Goal: Obtain resource: Download file/media

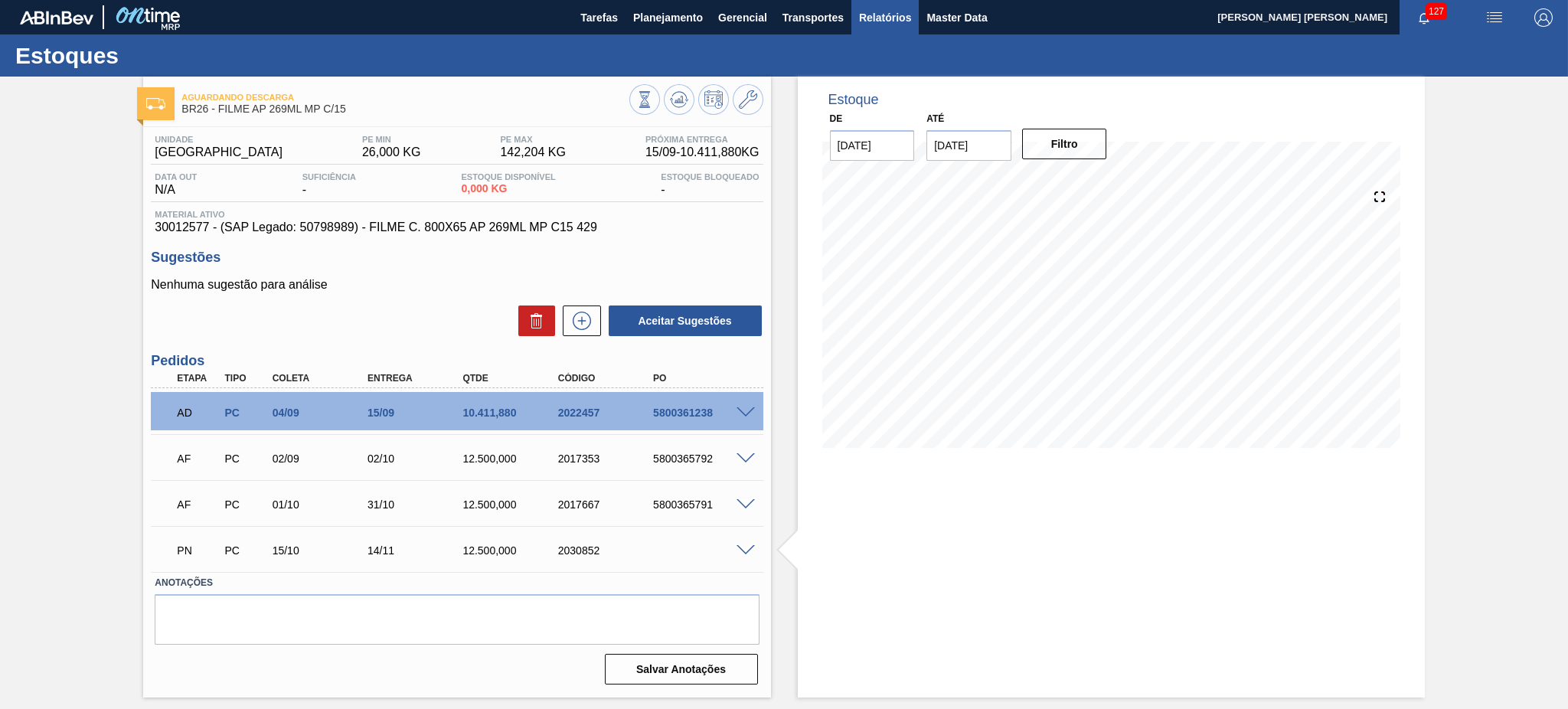
click at [906, 20] on span "Relatórios" at bounding box center [885, 18] width 52 height 19
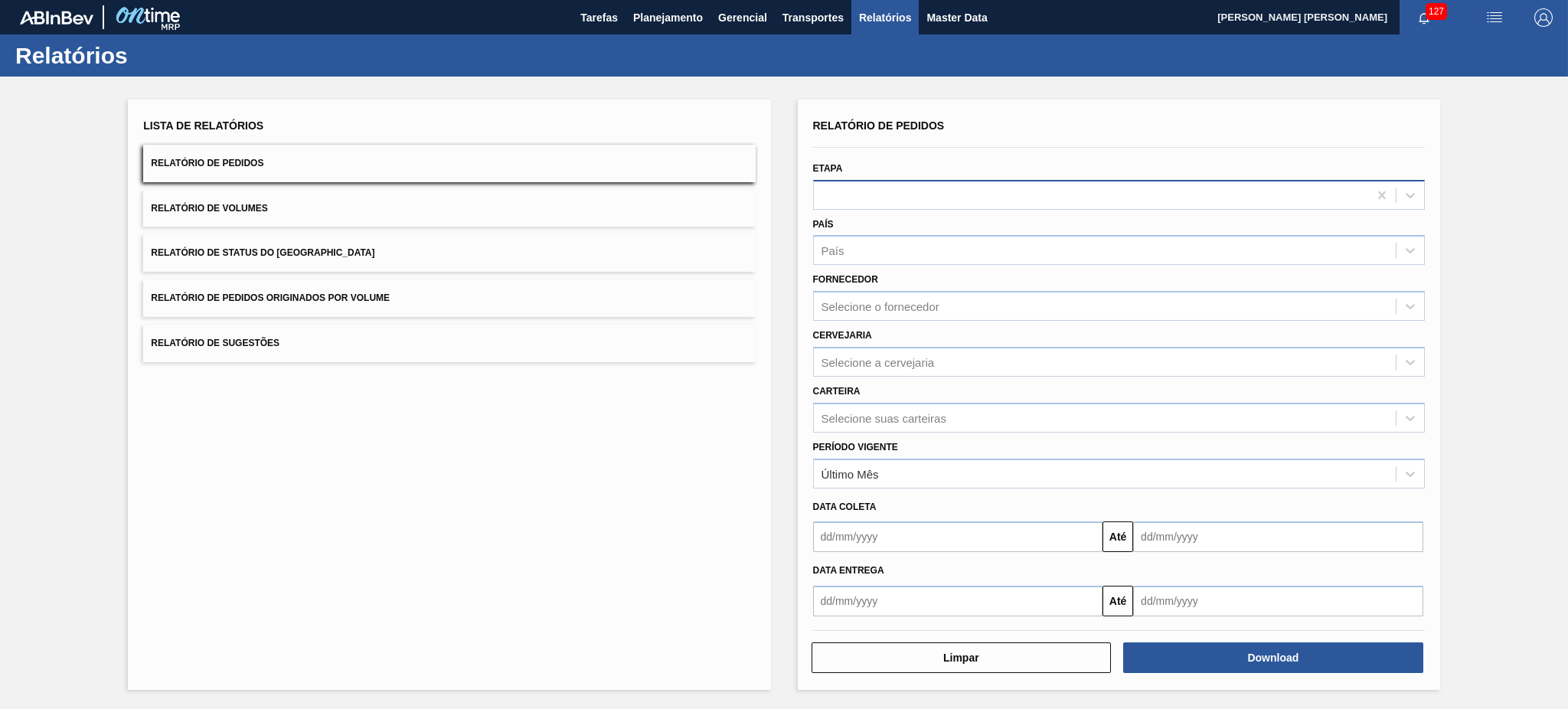
click at [902, 185] on div at bounding box center [1091, 195] width 554 height 22
click at [668, 463] on div "Lista de Relatórios Relatório de Pedidos Relatório de Volumes Relatório de Stat…" at bounding box center [449, 395] width 642 height 590
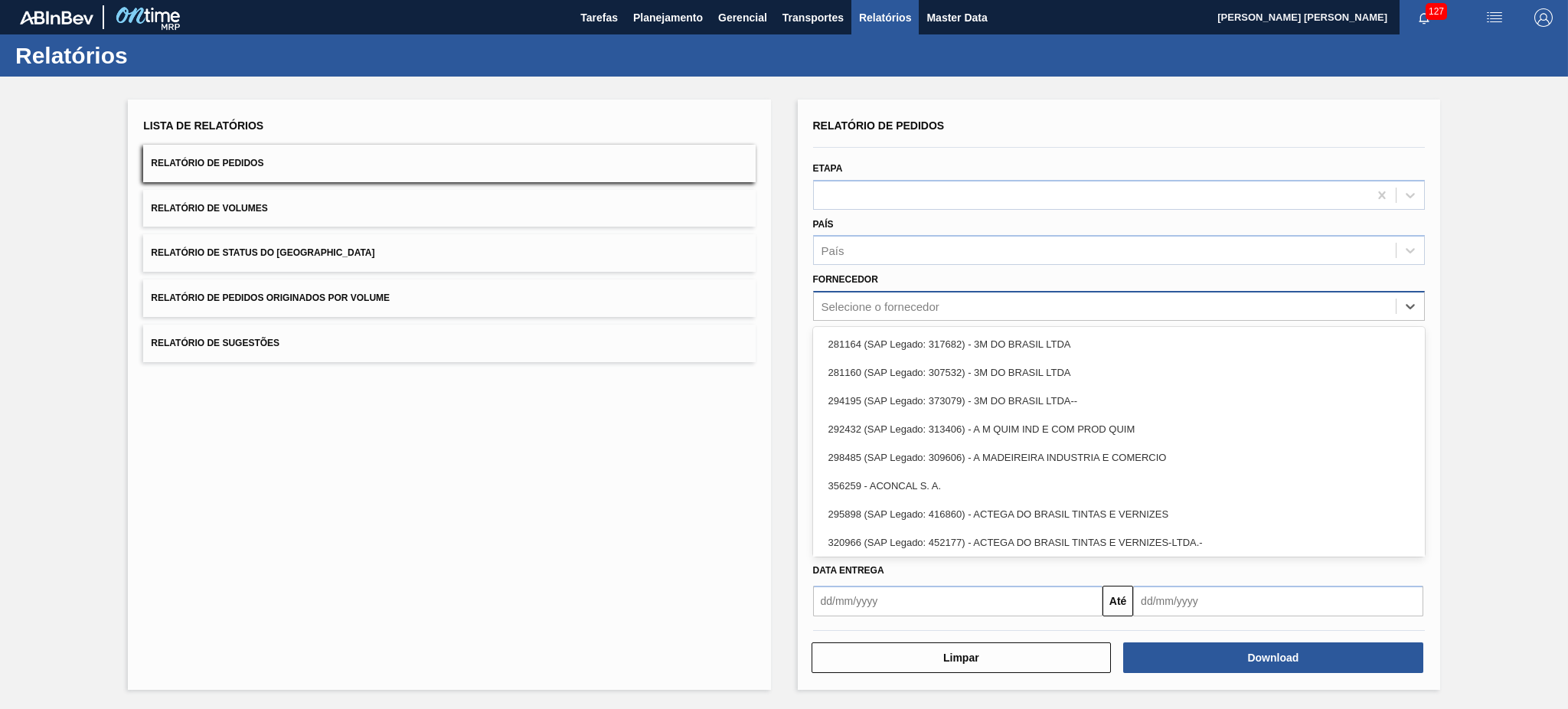
click at [944, 307] on div "Selecione o fornecedor" at bounding box center [1104, 307] width 582 height 22
click at [1487, 160] on div "Lista de Relatórios Relatório de Pedidos Relatório de Volumes Relatório de Stat…" at bounding box center [784, 393] width 1568 height 632
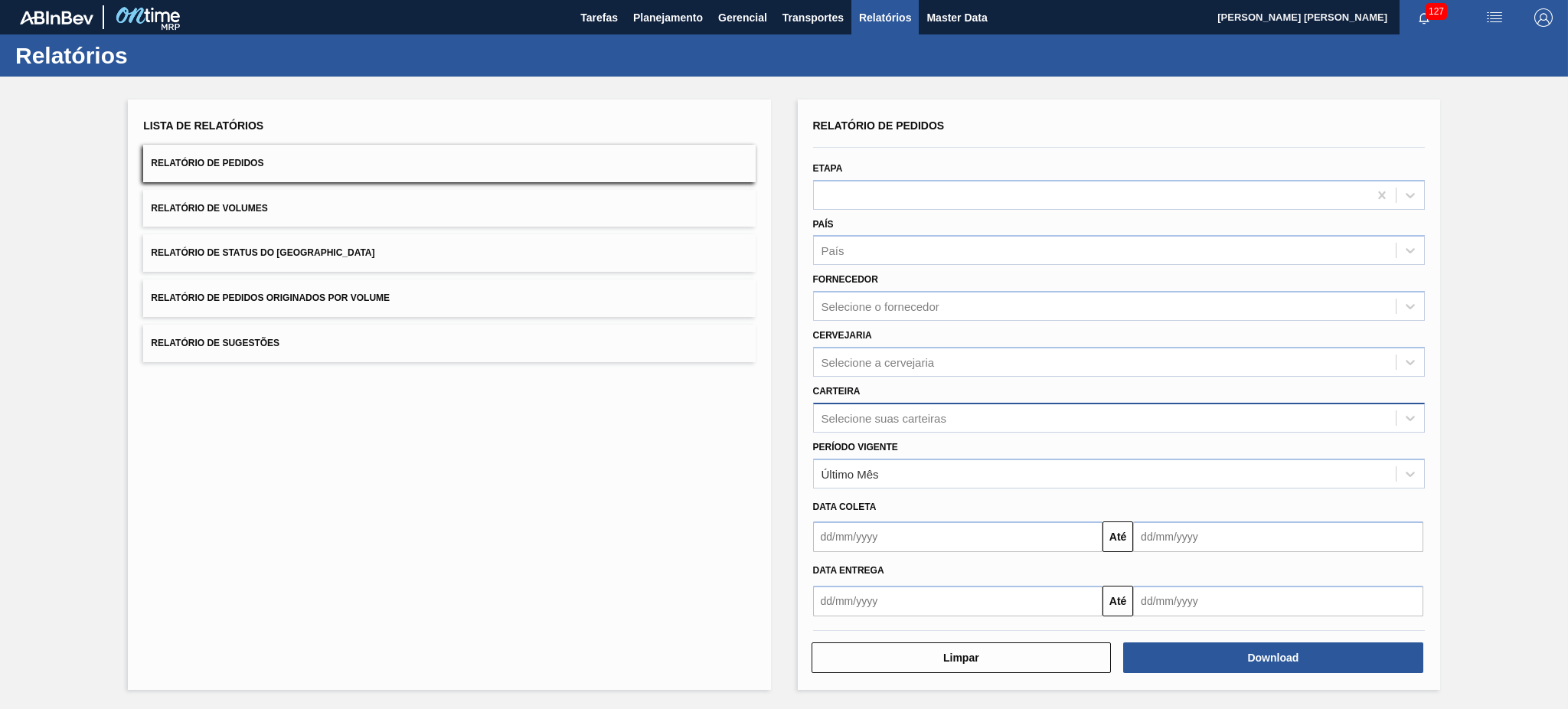
click at [901, 414] on div "Selecione suas carteiras" at bounding box center [884, 417] width 125 height 13
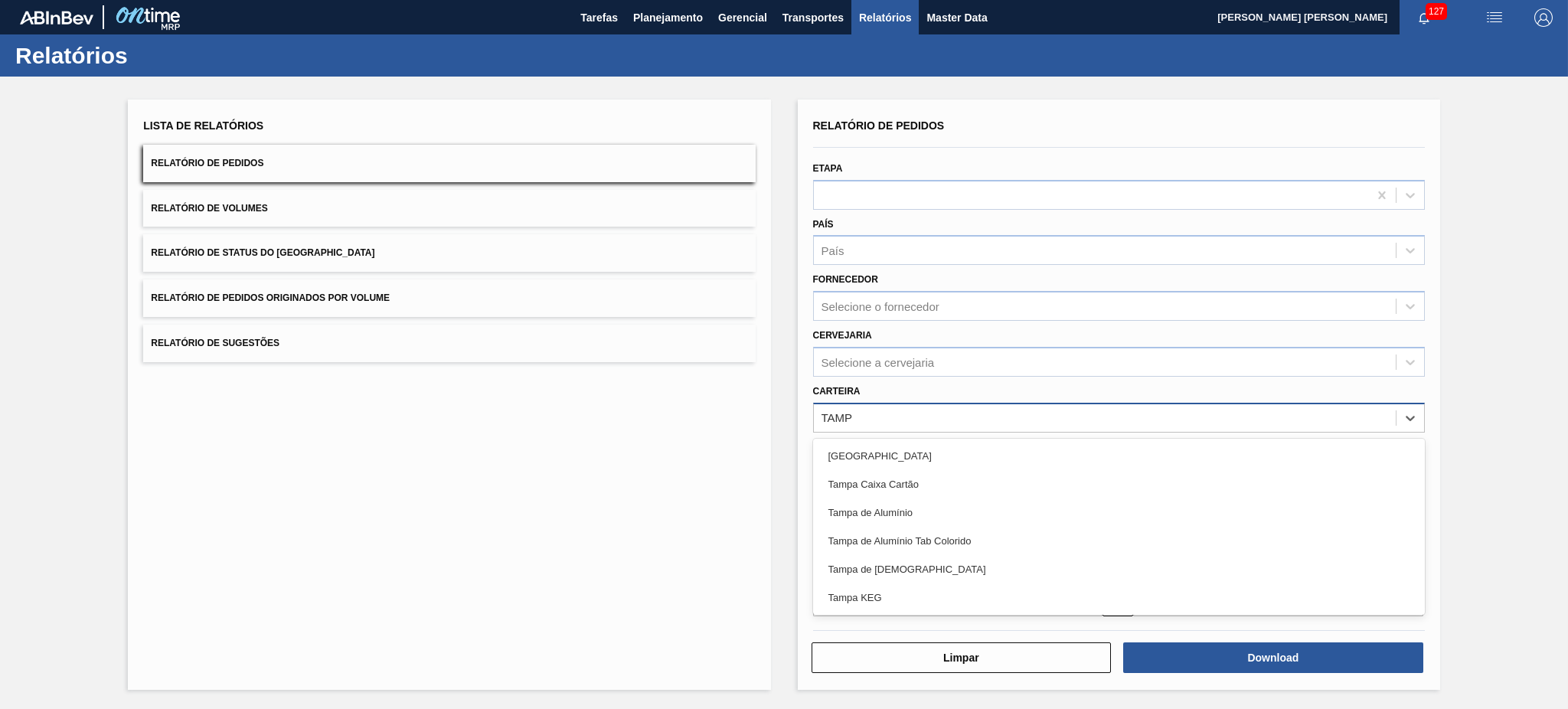
type input "[GEOGRAPHIC_DATA]"
click at [880, 442] on div "[GEOGRAPHIC_DATA]" at bounding box center [1119, 455] width 611 height 28
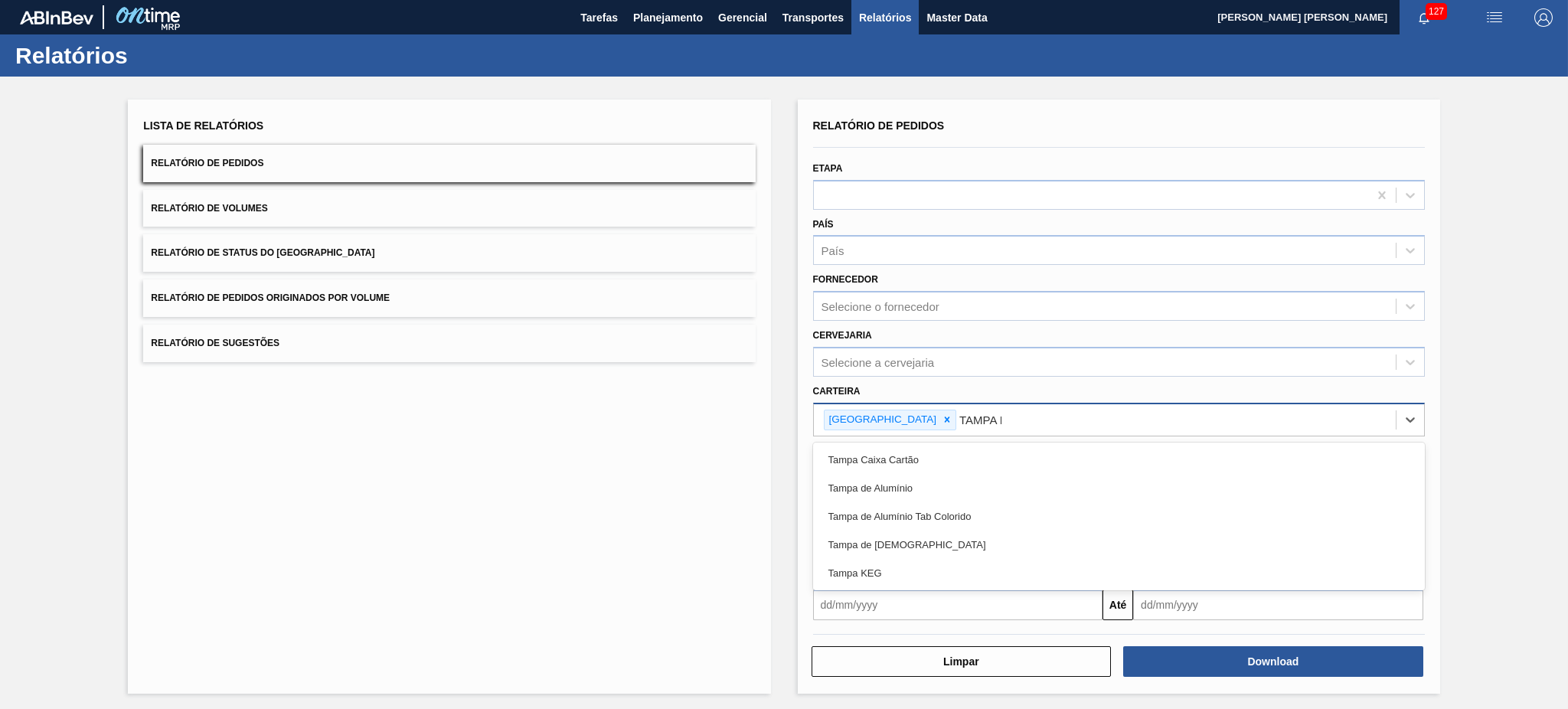
type input "TAMPA DE"
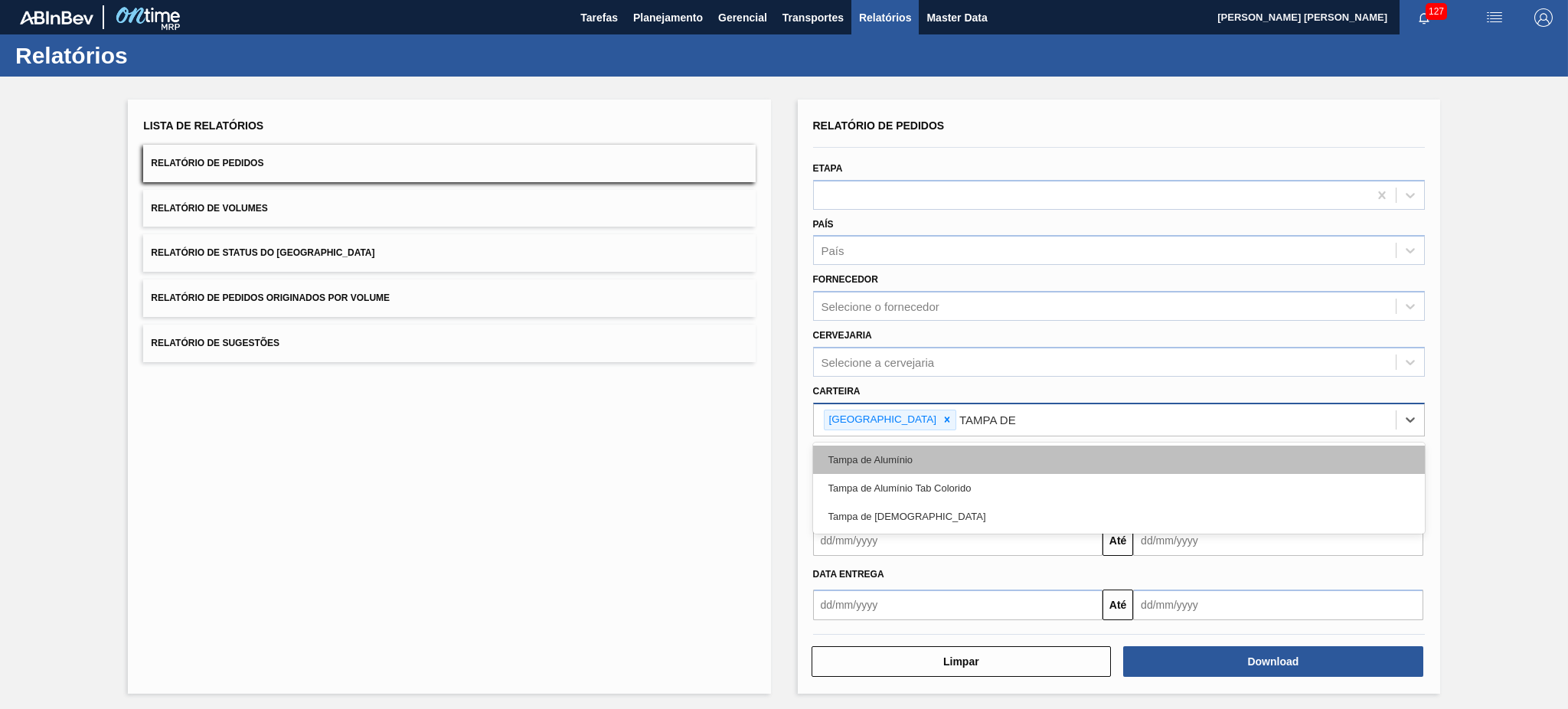
click at [929, 449] on div "Tampa de Alumínio" at bounding box center [1119, 460] width 611 height 28
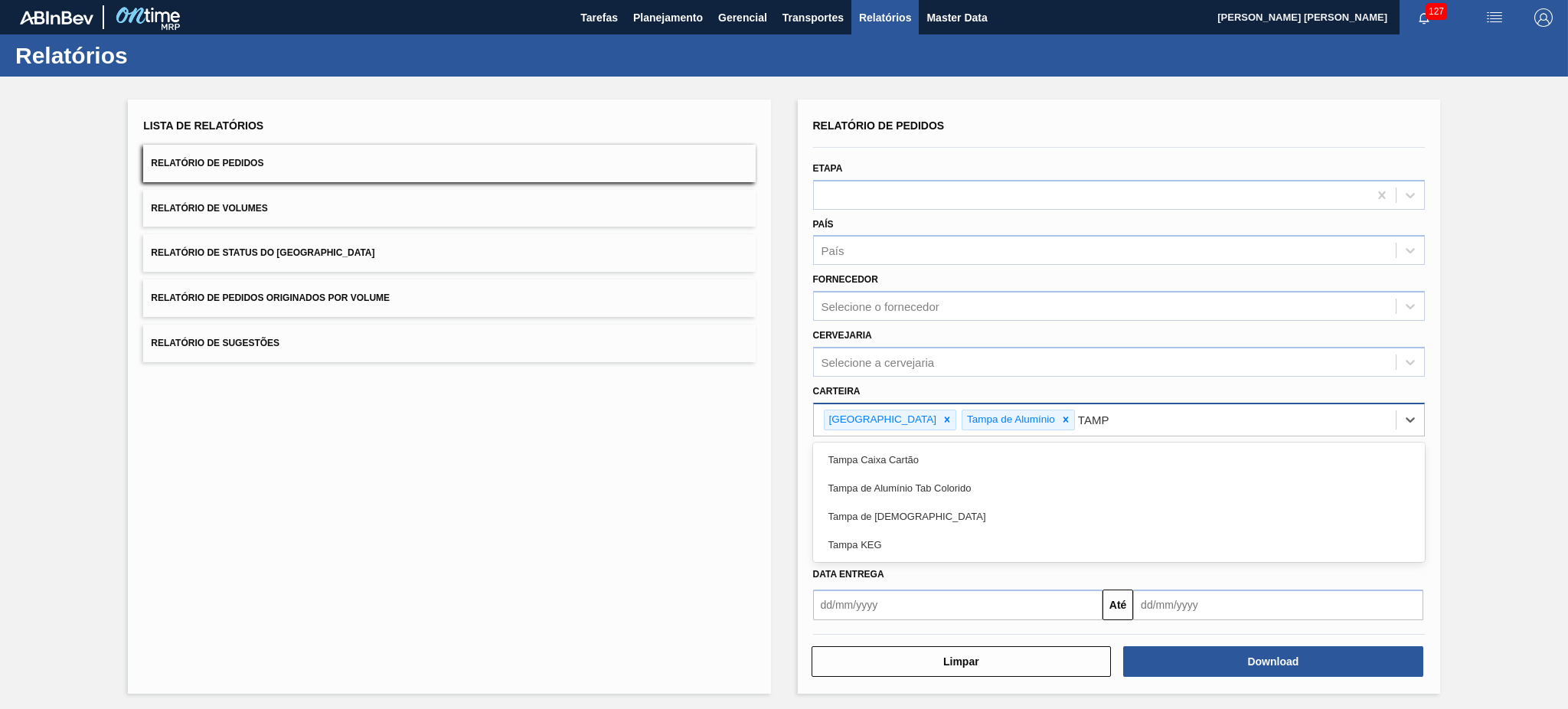
type input "[GEOGRAPHIC_DATA]"
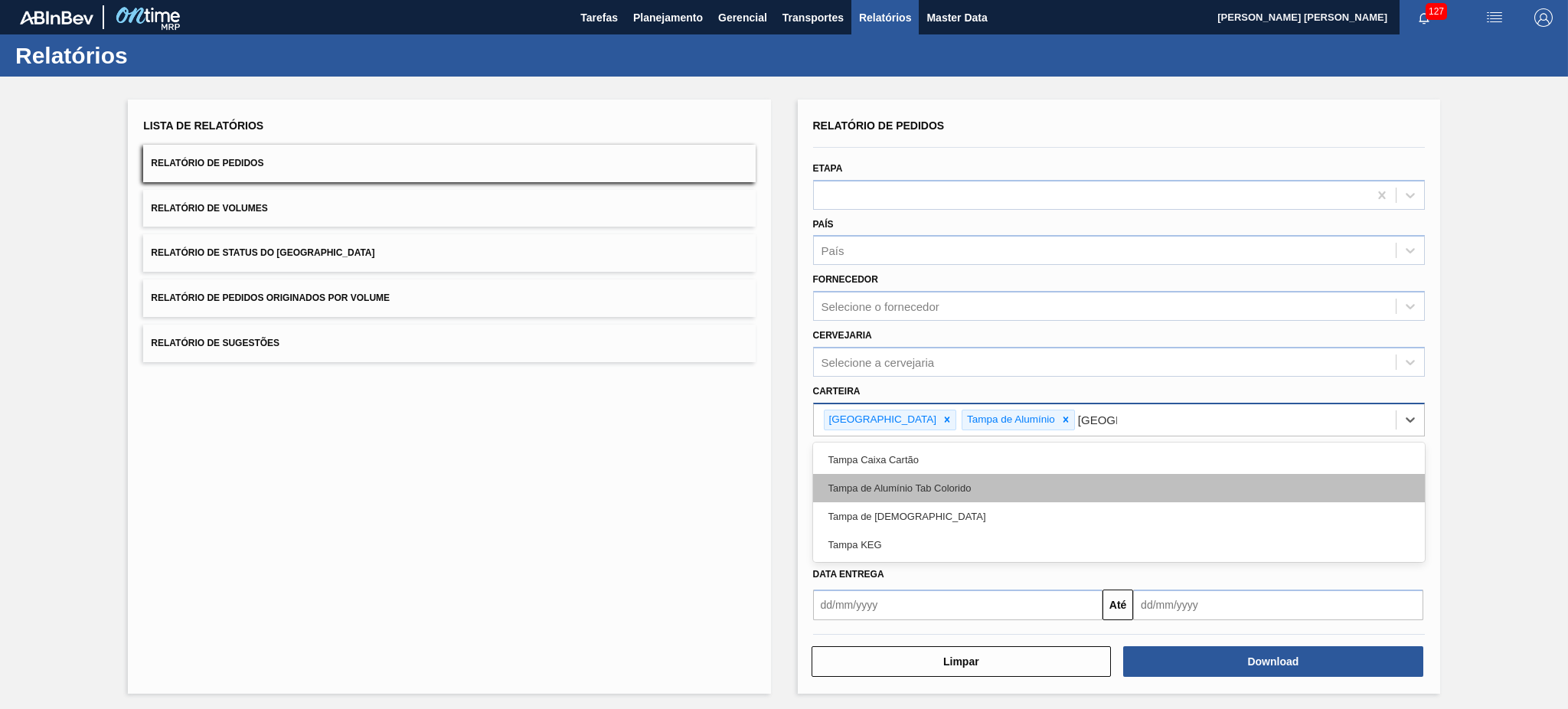
click at [958, 484] on div "Tampa de Alumínio Tab Colorido" at bounding box center [1119, 488] width 611 height 28
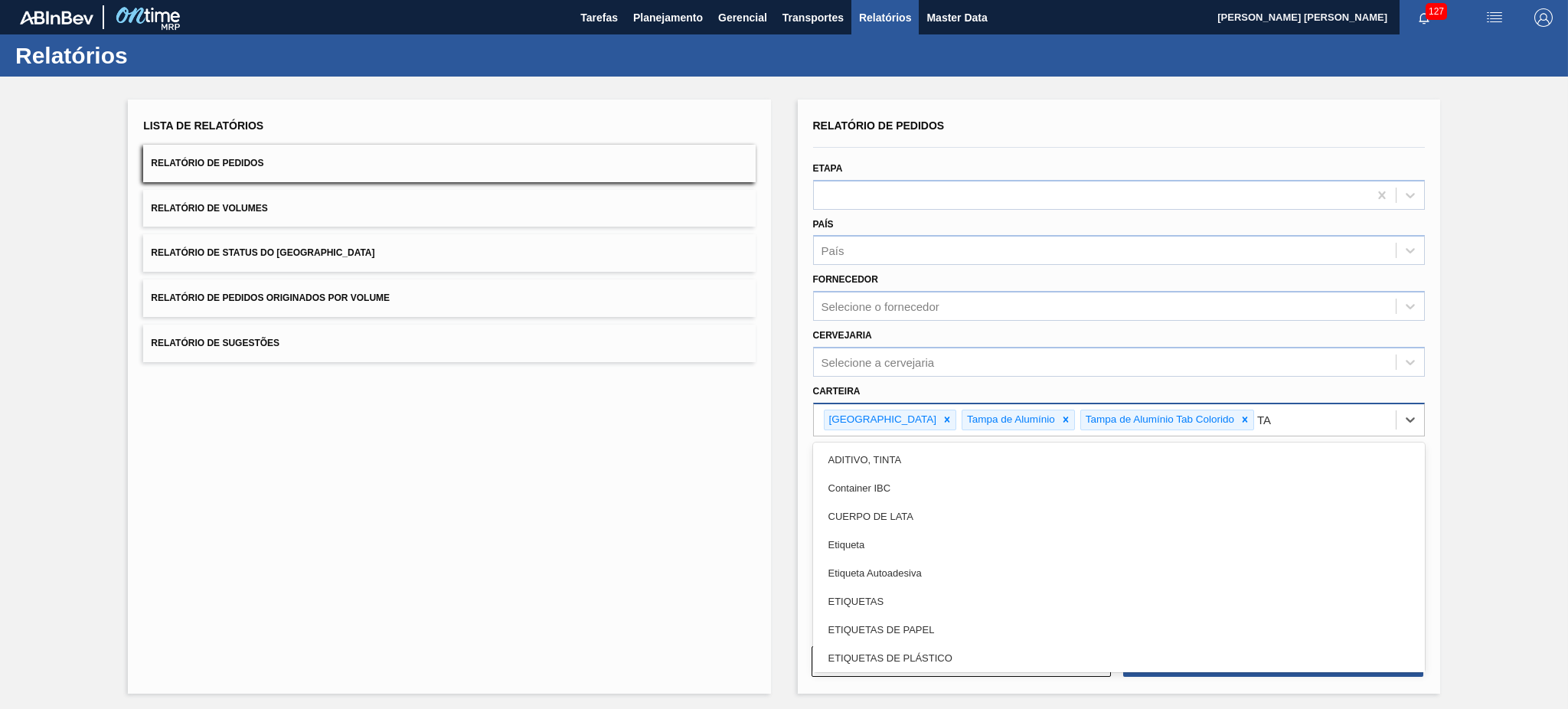
type input "T"
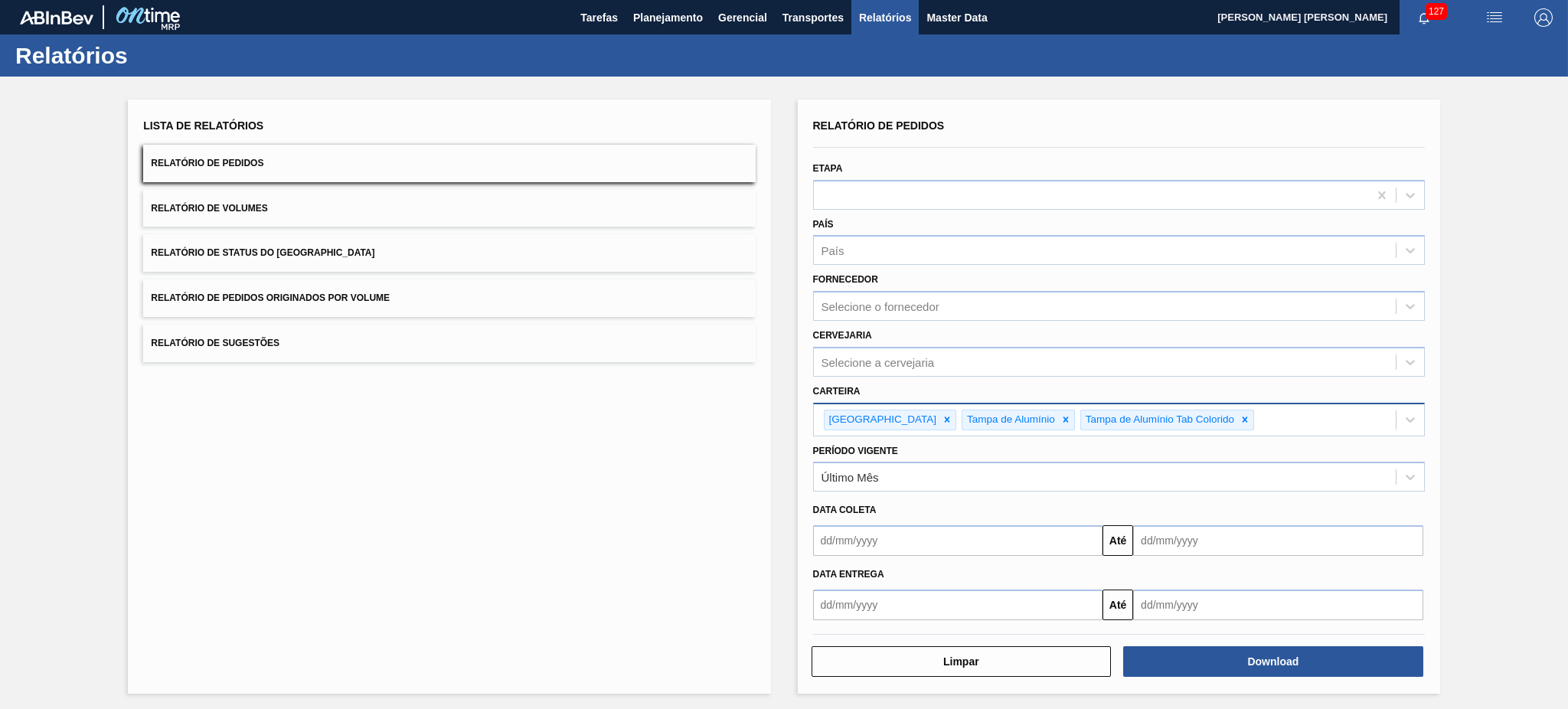
click at [1512, 373] on div "Lista de Relatórios Relatório de Pedidos Relatório de Volumes Relatório de Stat…" at bounding box center [784, 395] width 1568 height 636
click at [951, 473] on div "Último Mês" at bounding box center [1104, 478] width 582 height 22
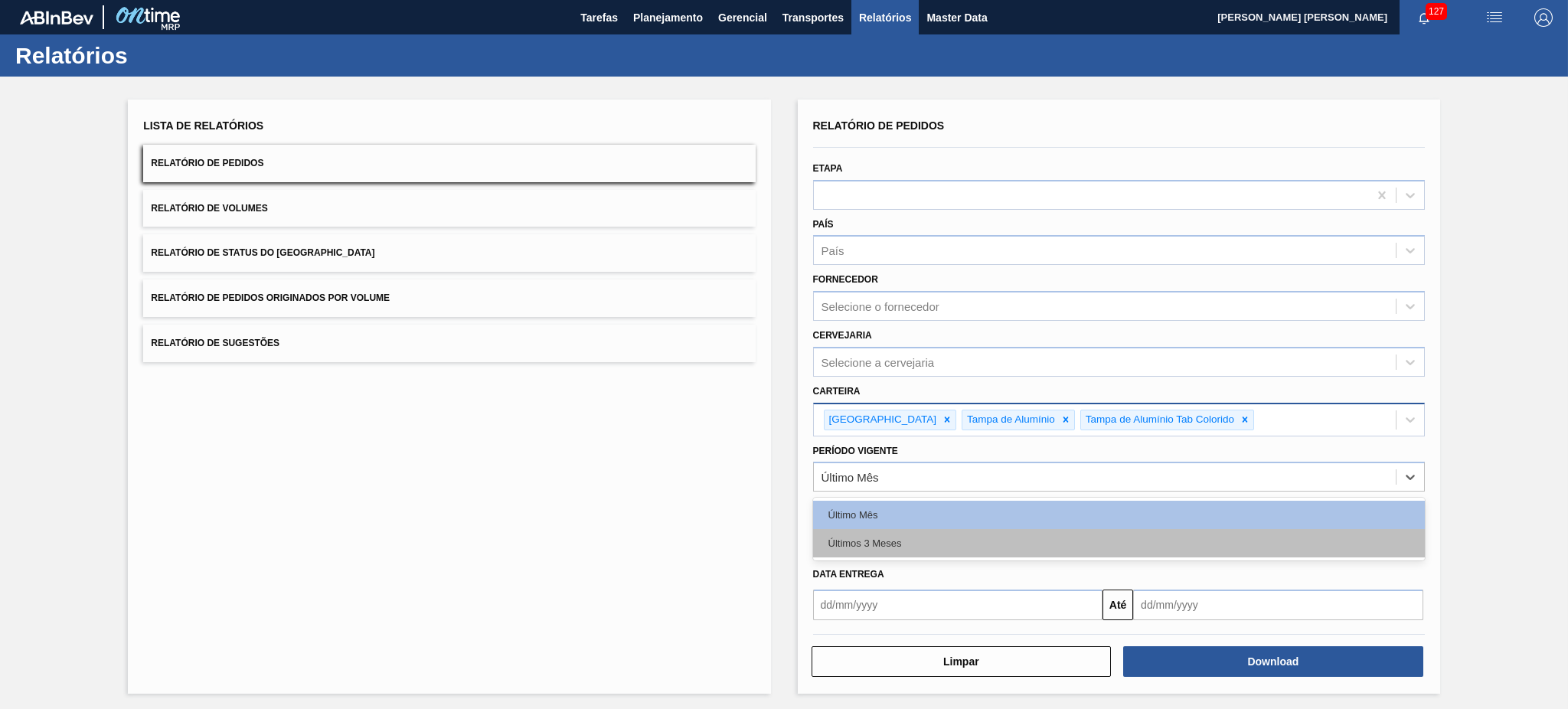
click at [916, 553] on div "Últimos 3 Meses" at bounding box center [1119, 542] width 611 height 28
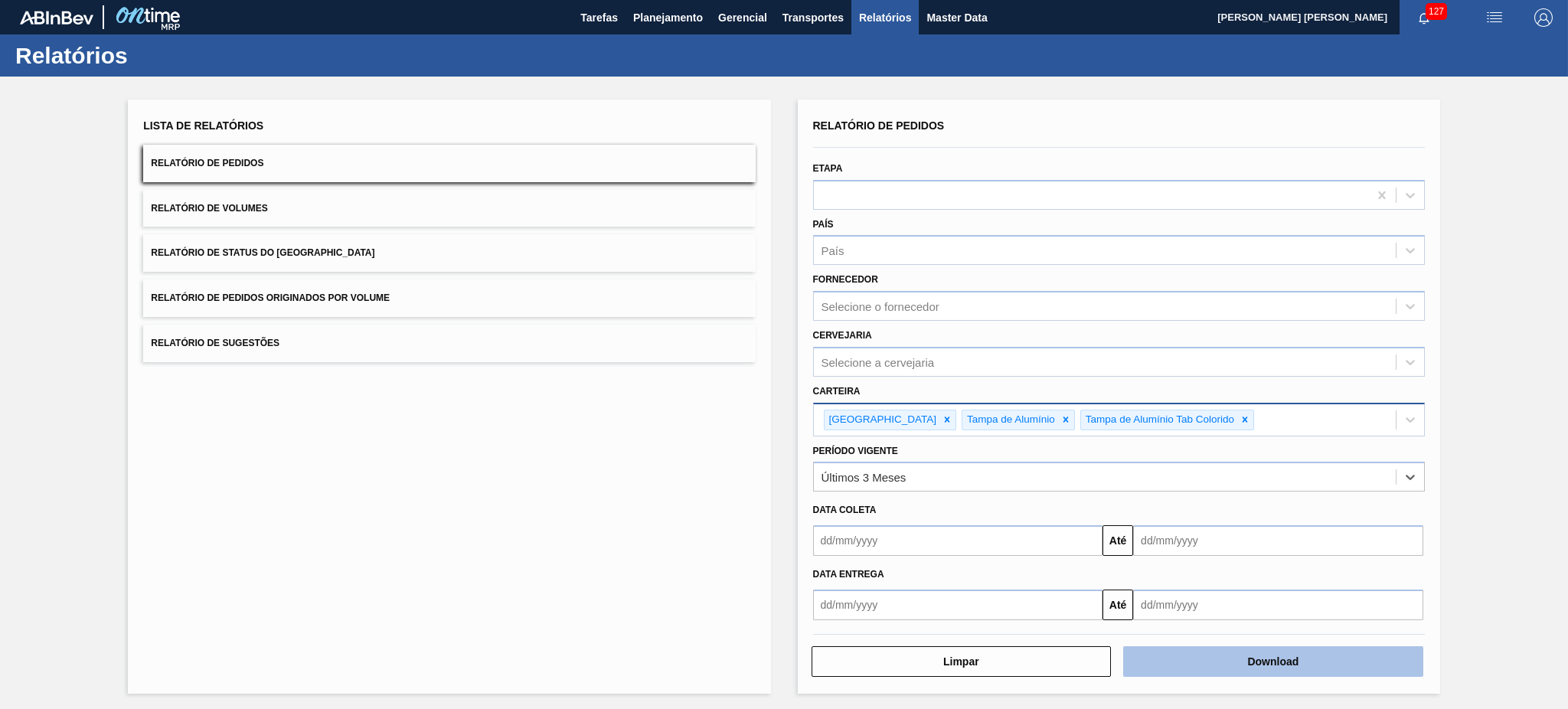
click at [1274, 647] on button "Download" at bounding box center [1273, 662] width 300 height 31
click at [1199, 656] on button "Download" at bounding box center [1273, 662] width 300 height 31
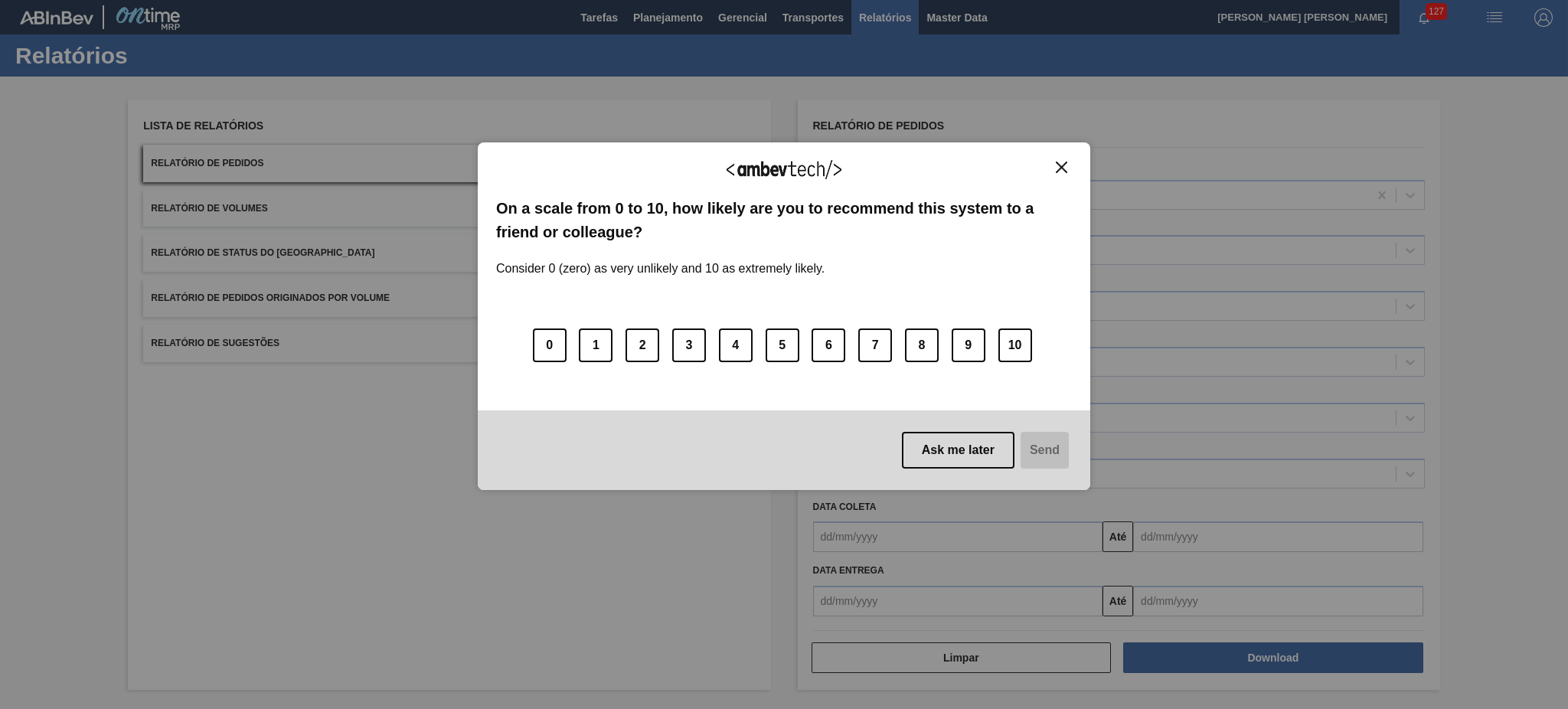
drag, startPoint x: 971, startPoint y: 222, endPoint x: 960, endPoint y: 196, distance: 28.2
click at [960, 196] on label "On a scale from 0 to 10, how likely are you to recommend this system to a frien…" at bounding box center [784, 220] width 576 height 47
click at [1068, 173] on button "Close" at bounding box center [1062, 167] width 20 height 13
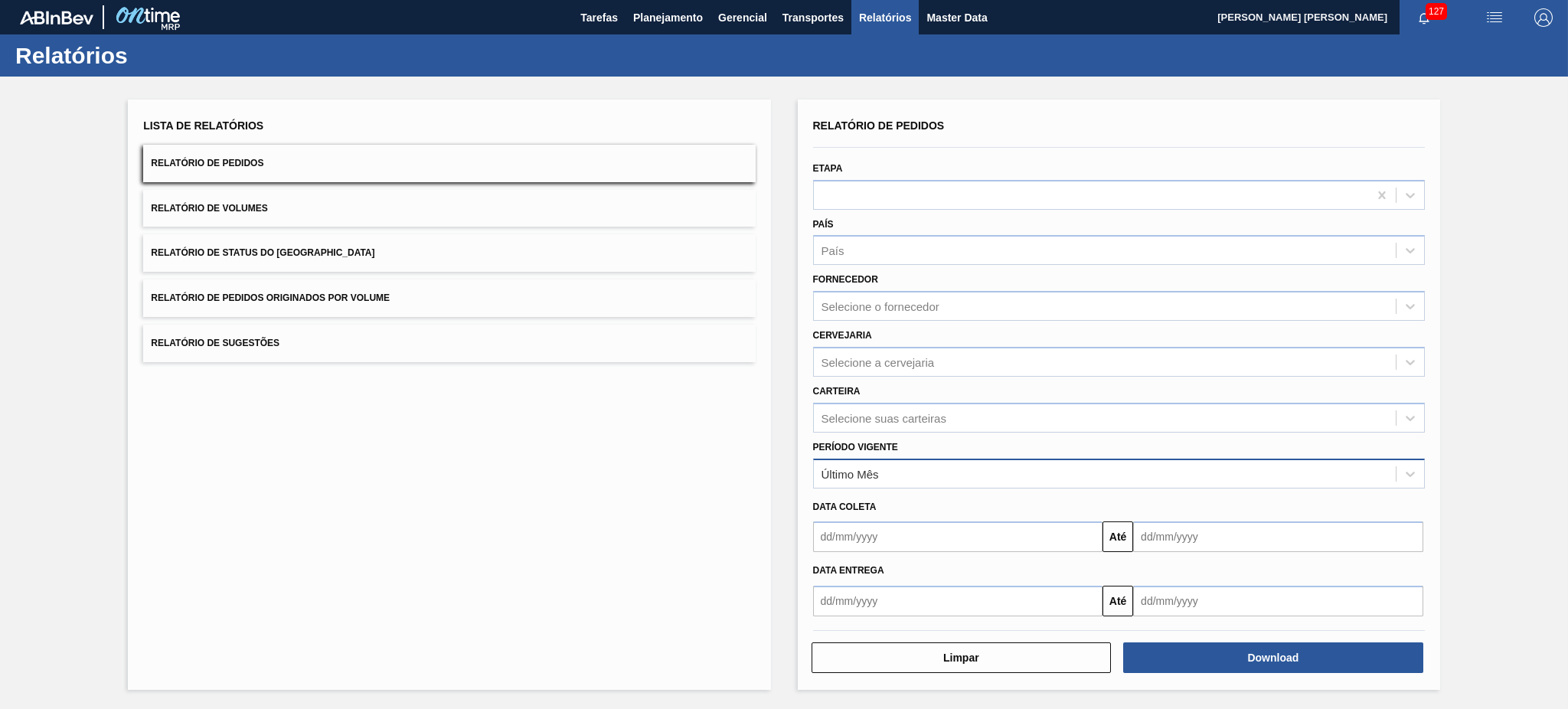
click at [888, 469] on div "Último Mês" at bounding box center [1104, 473] width 582 height 22
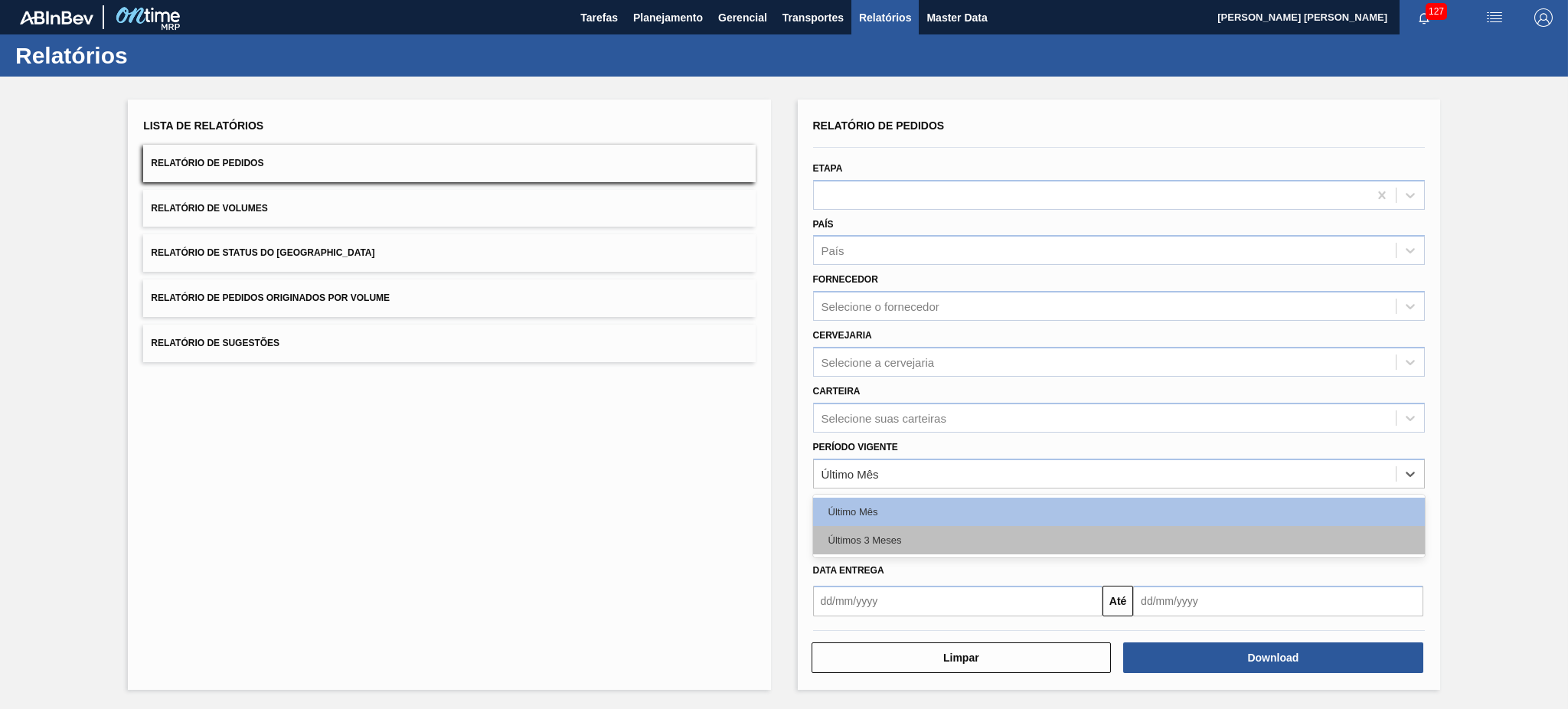
click at [924, 526] on div "Últimos 3 Meses" at bounding box center [1119, 540] width 611 height 28
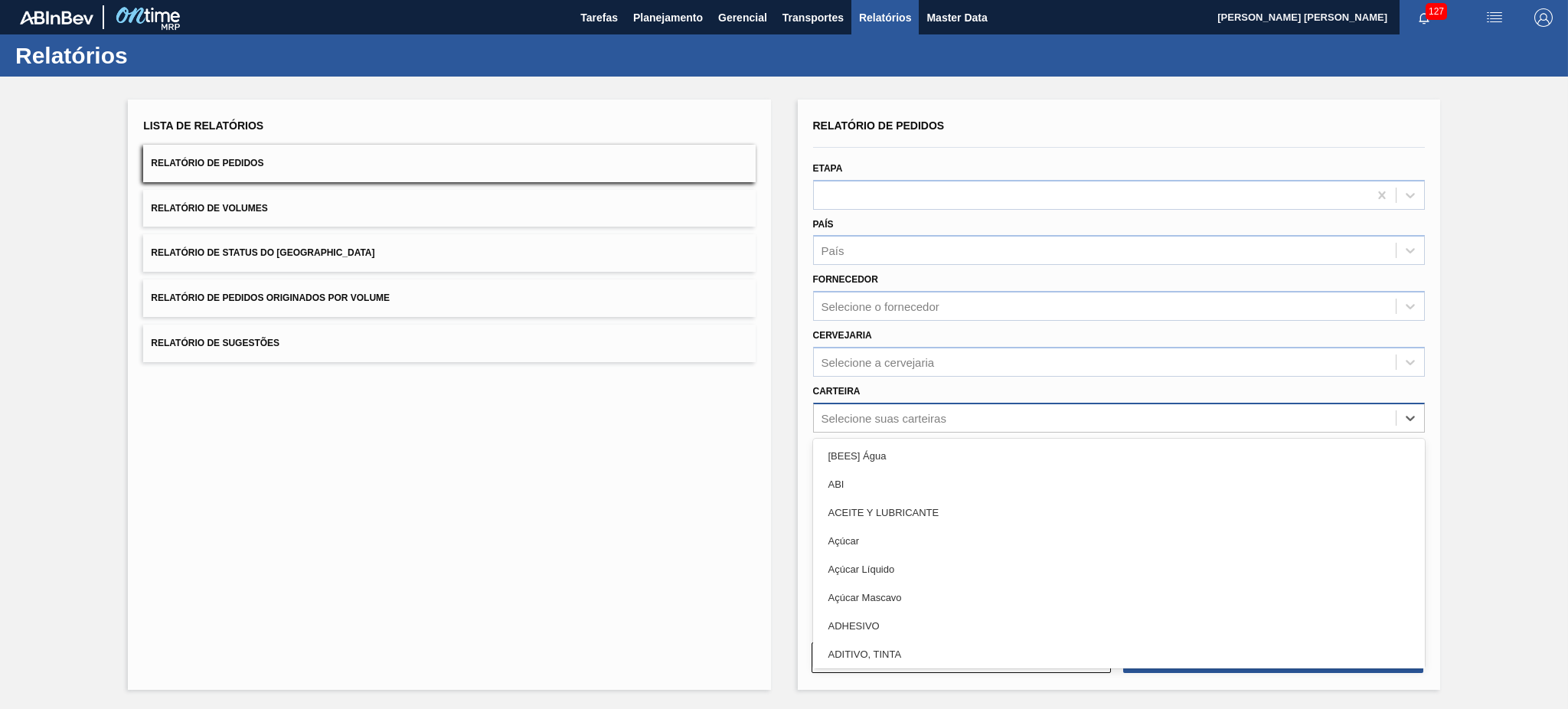
click at [884, 411] on div "Selecione suas carteiras" at bounding box center [884, 417] width 125 height 13
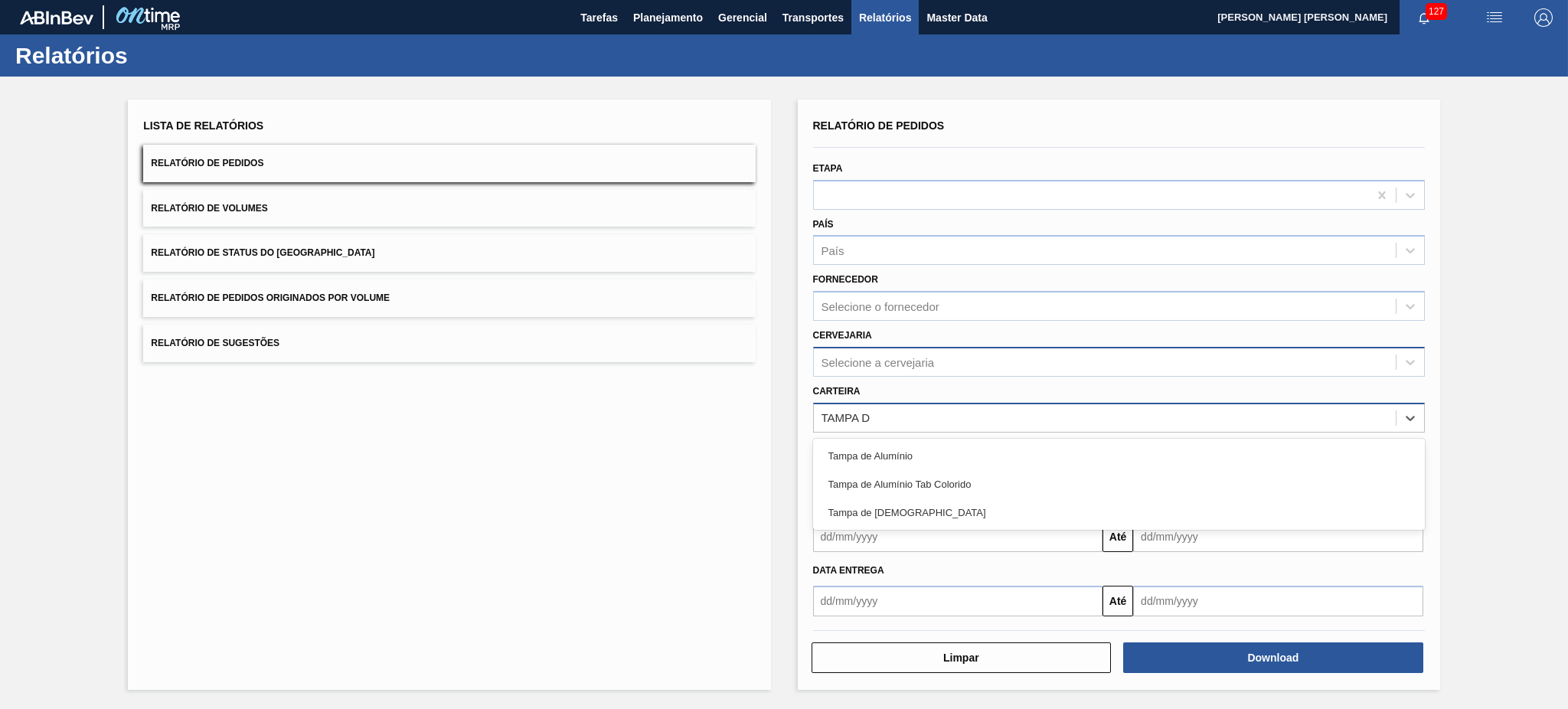
type input "TAMPA DE"
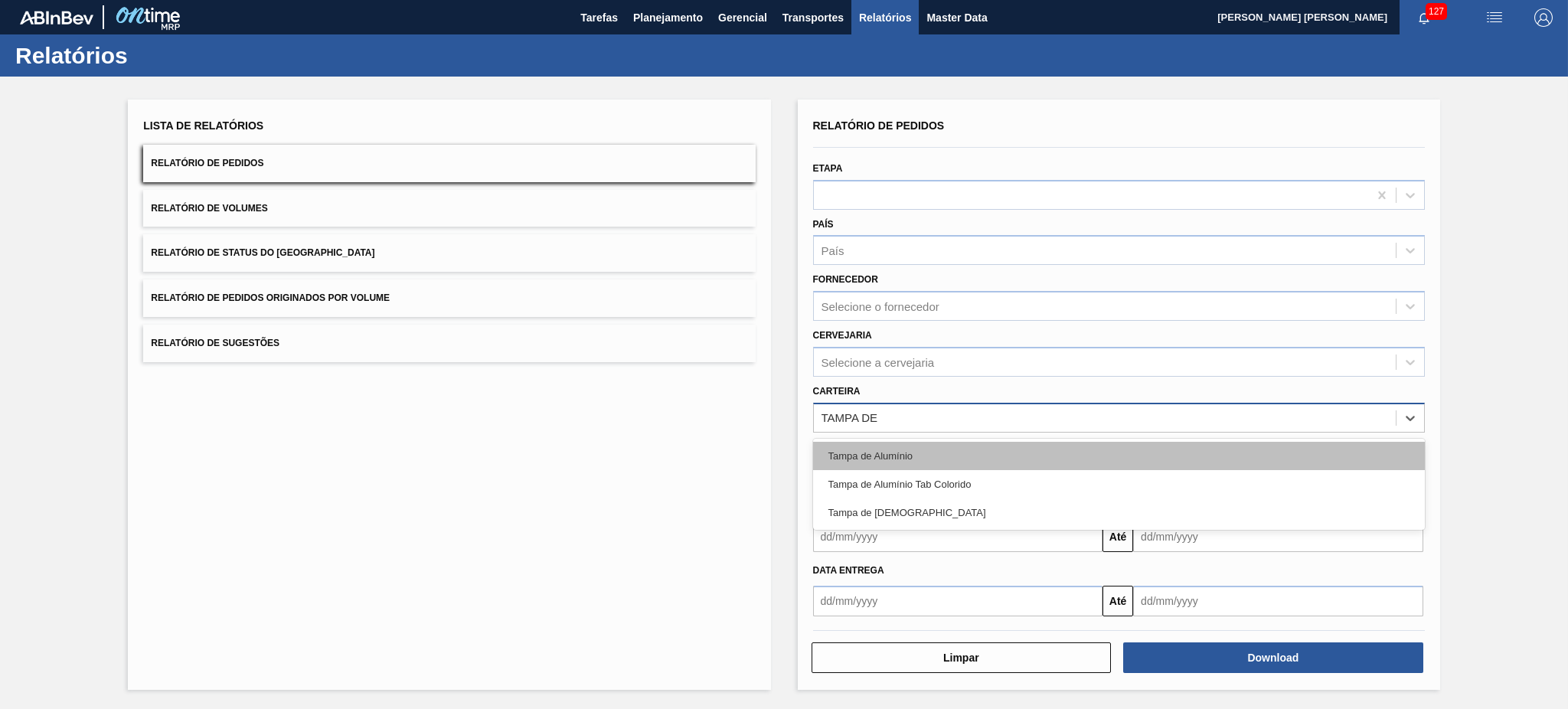
click at [916, 458] on div "Tampa de Alumínio" at bounding box center [1119, 455] width 611 height 28
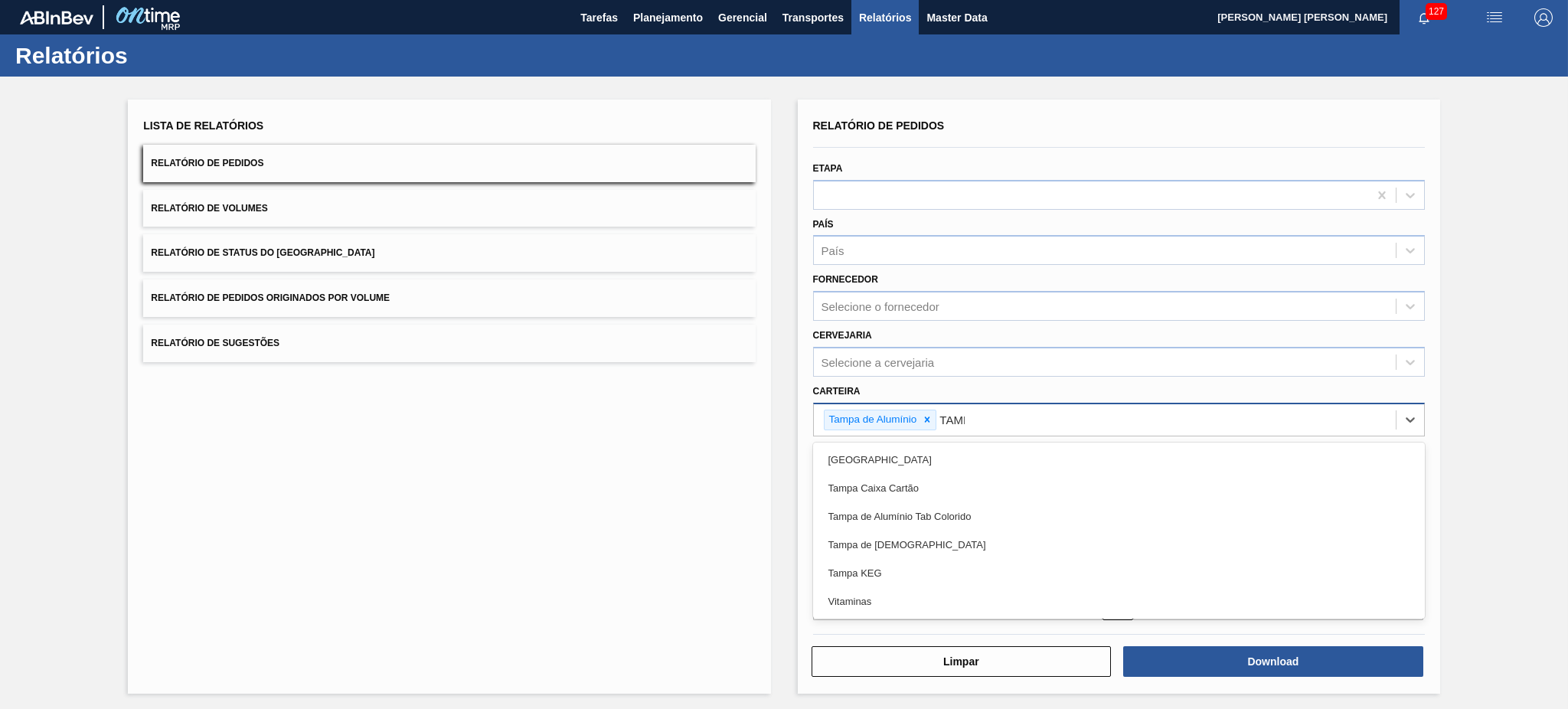
type input "[GEOGRAPHIC_DATA]"
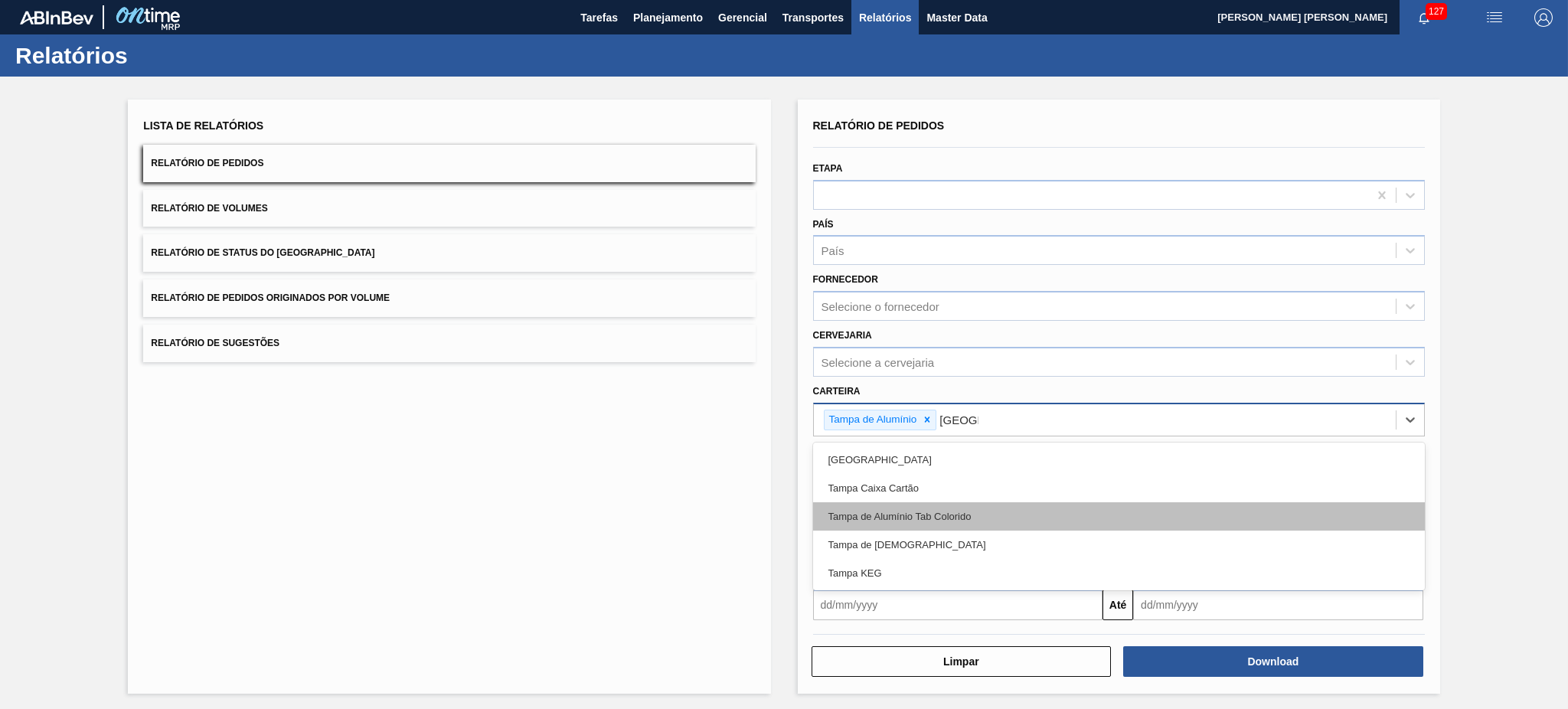
click at [1016, 516] on div "Tampa de Alumínio Tab Colorido" at bounding box center [1119, 516] width 611 height 28
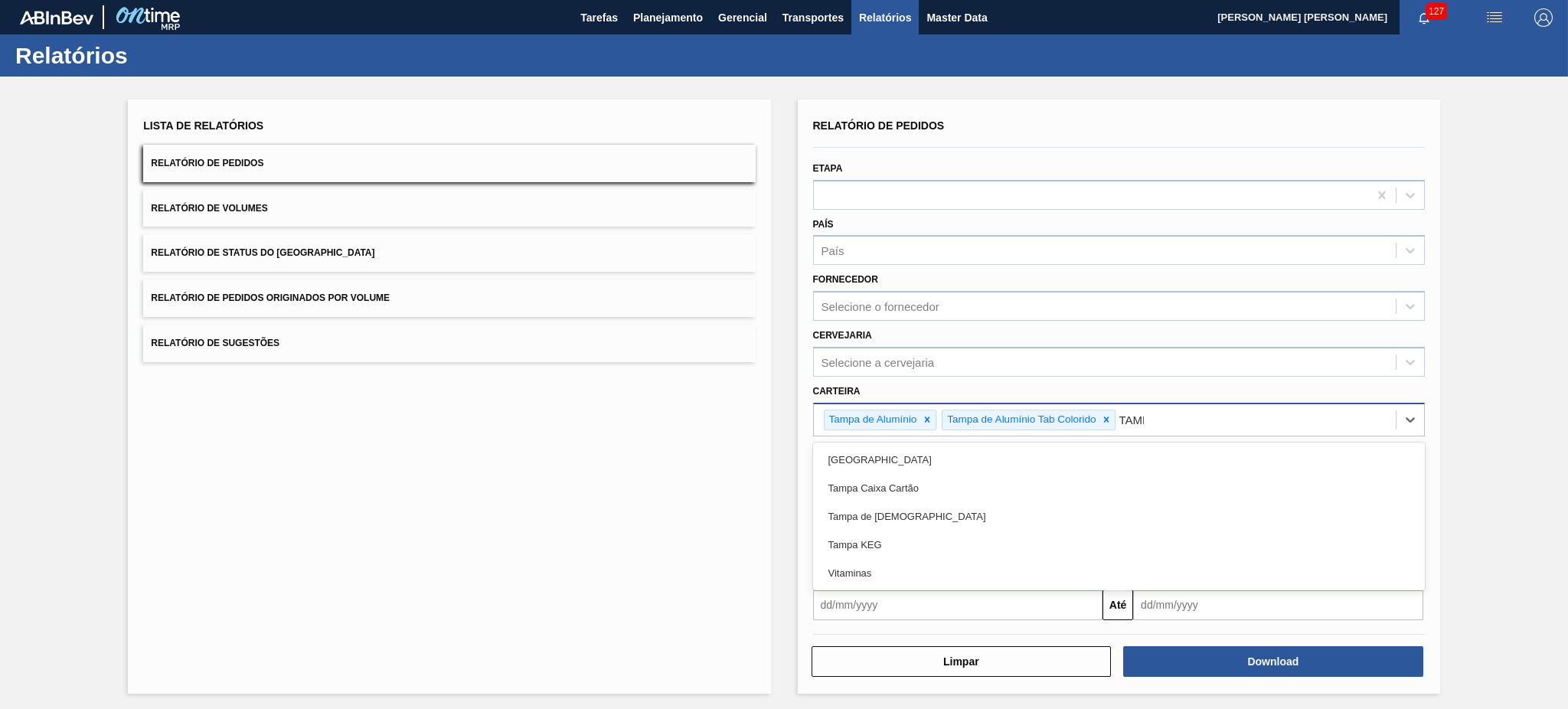
type input "[GEOGRAPHIC_DATA]"
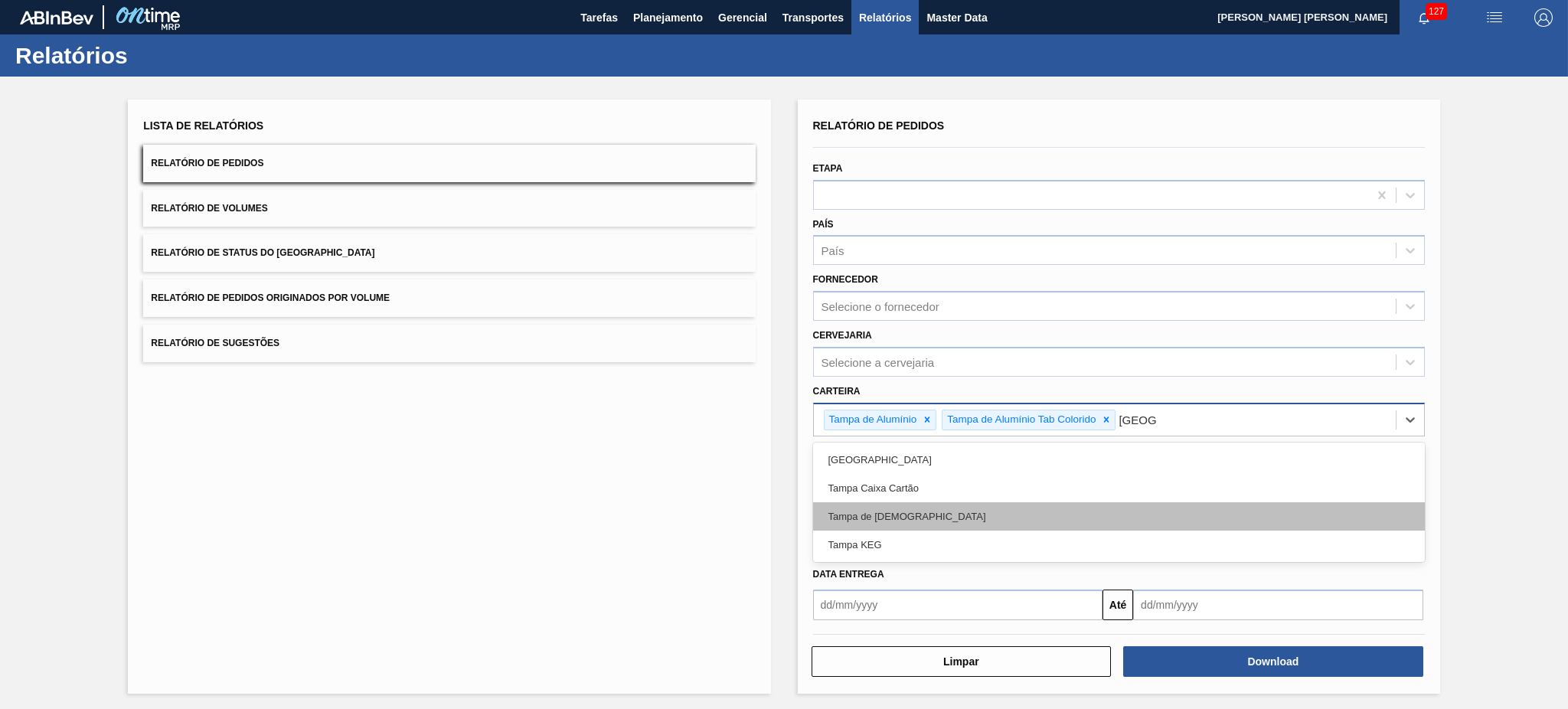
click at [914, 514] on div "Tampa de [DEMOGRAPHIC_DATA]" at bounding box center [1119, 516] width 611 height 28
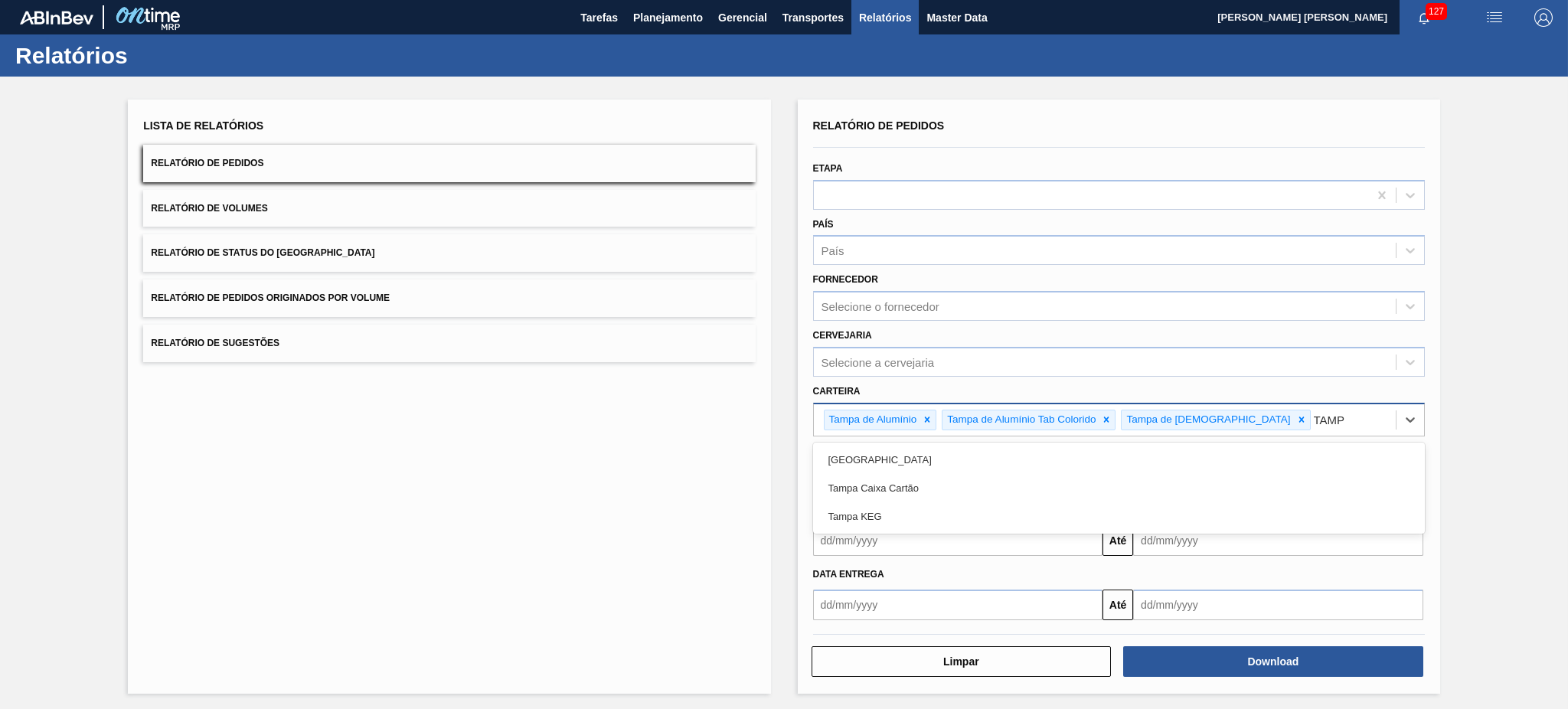
type input "[GEOGRAPHIC_DATA]"
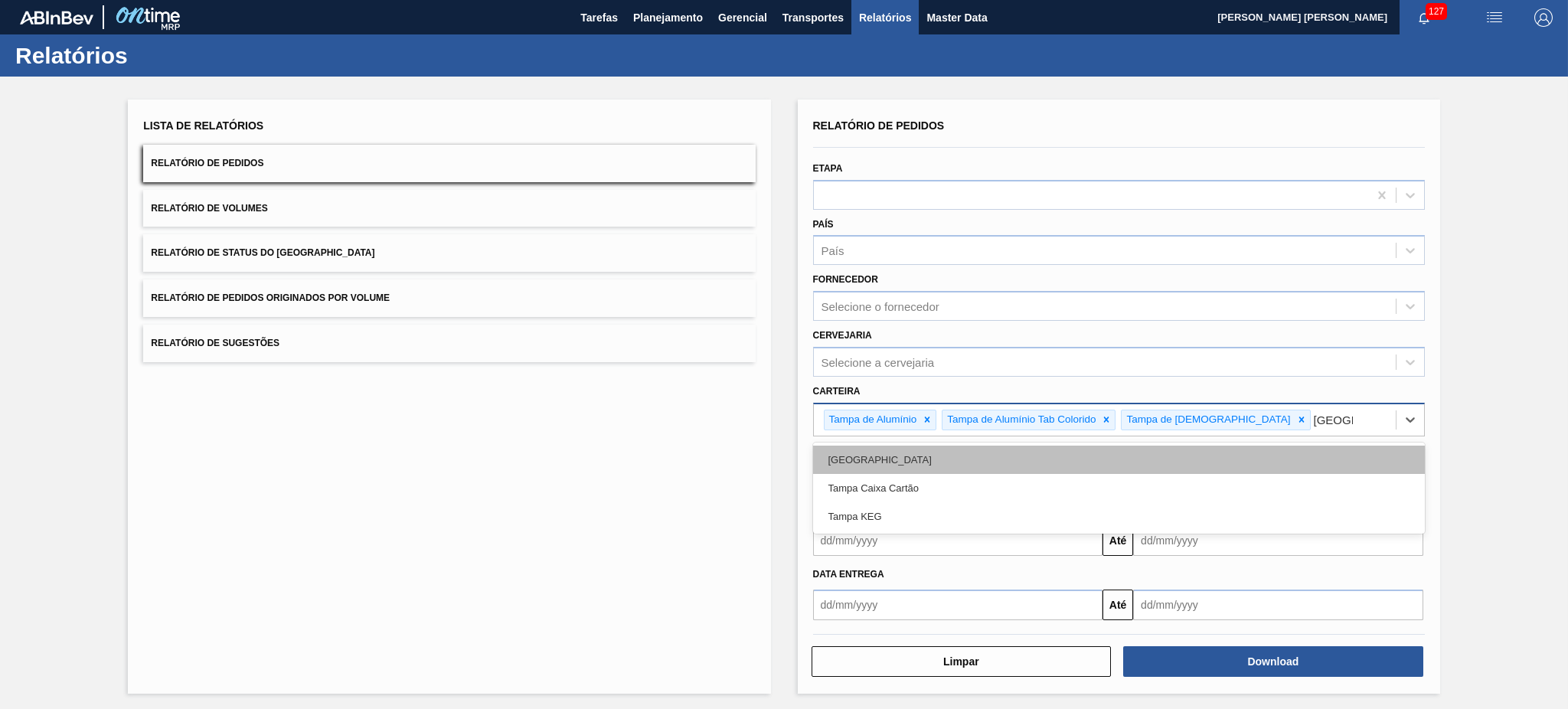
click at [957, 452] on div "[GEOGRAPHIC_DATA]" at bounding box center [1119, 460] width 611 height 28
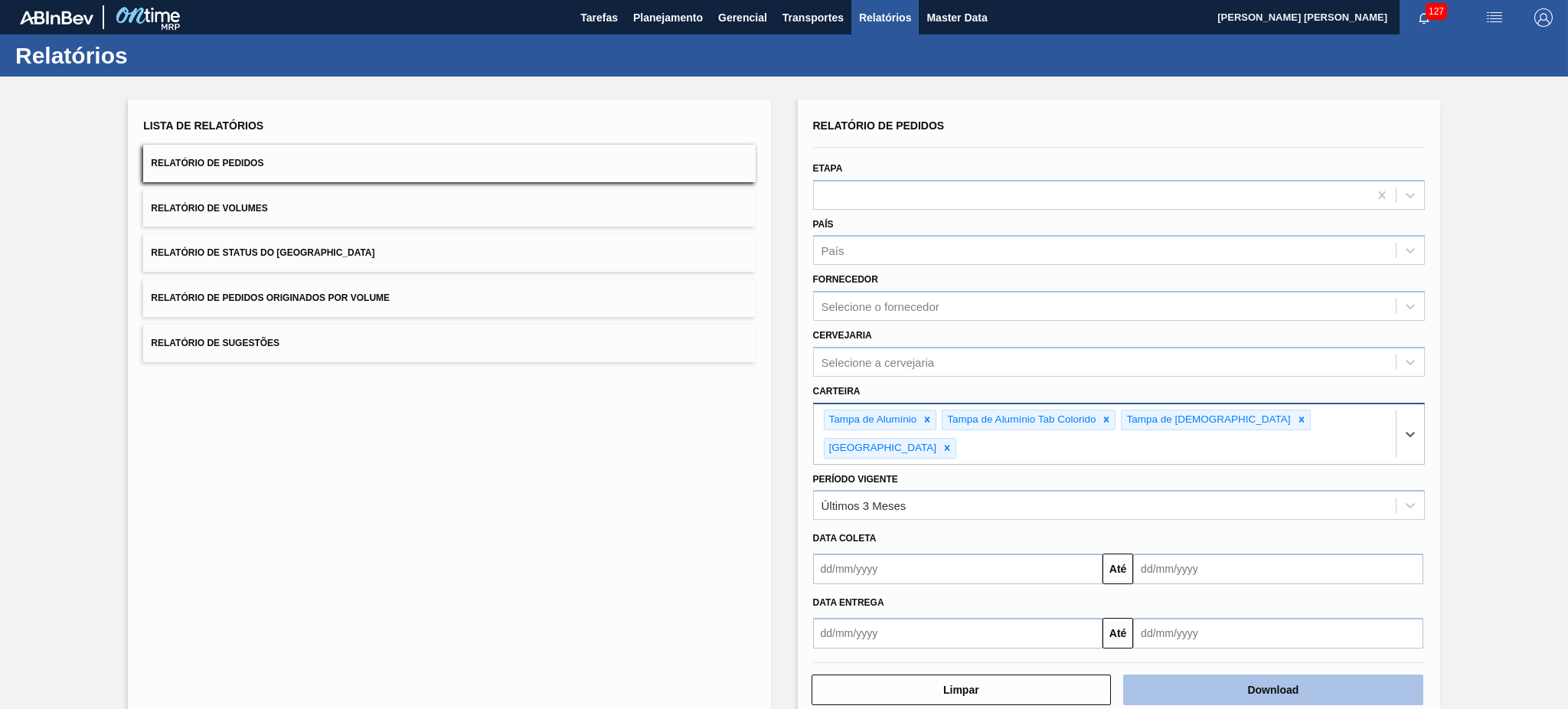
click at [1207, 675] on button "Download" at bounding box center [1273, 690] width 300 height 31
